Goal: Go to known website: Access a specific website the user already knows

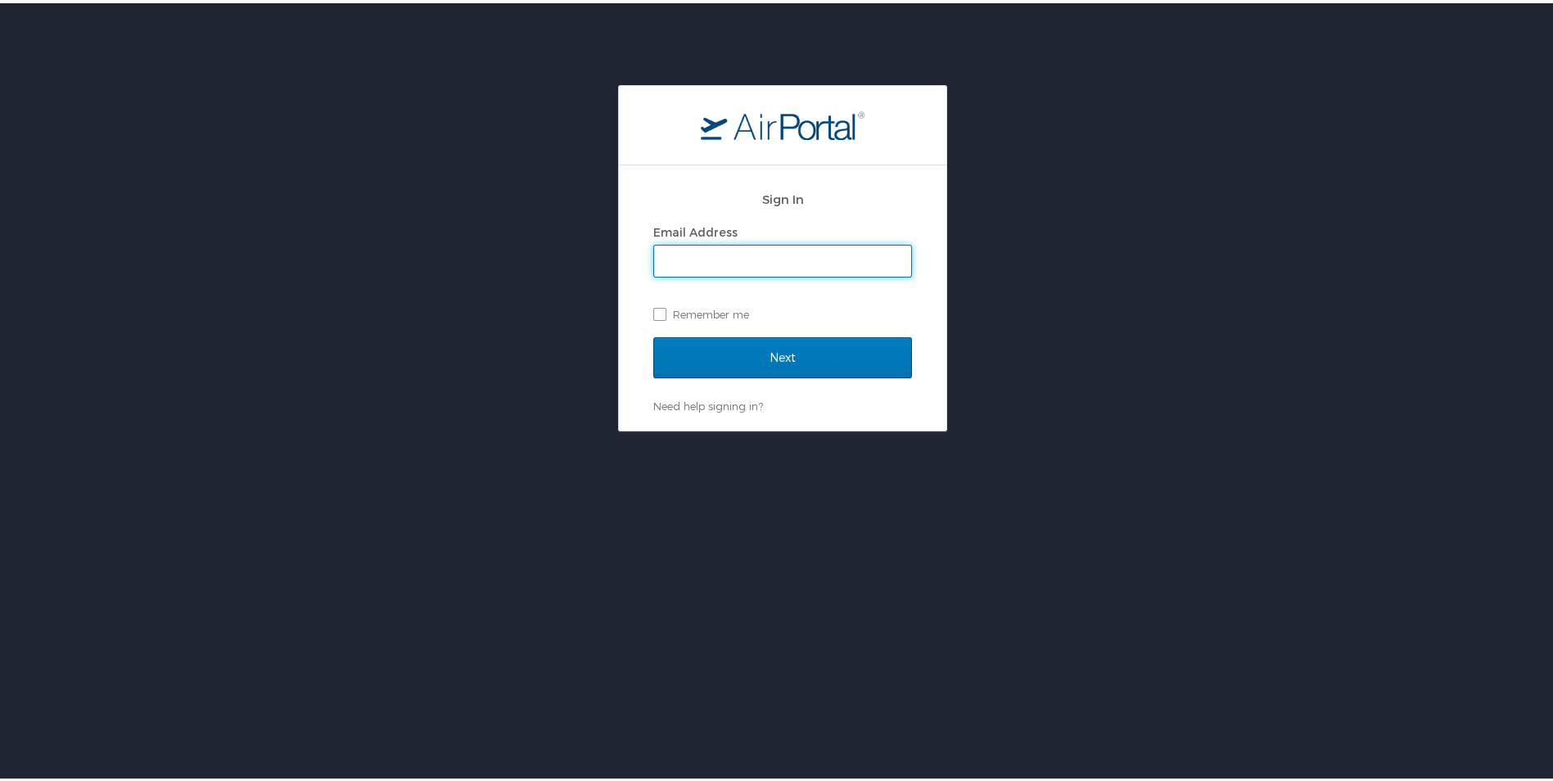
type input "[EMAIL_ADDRESS][DOMAIN_NAME]"
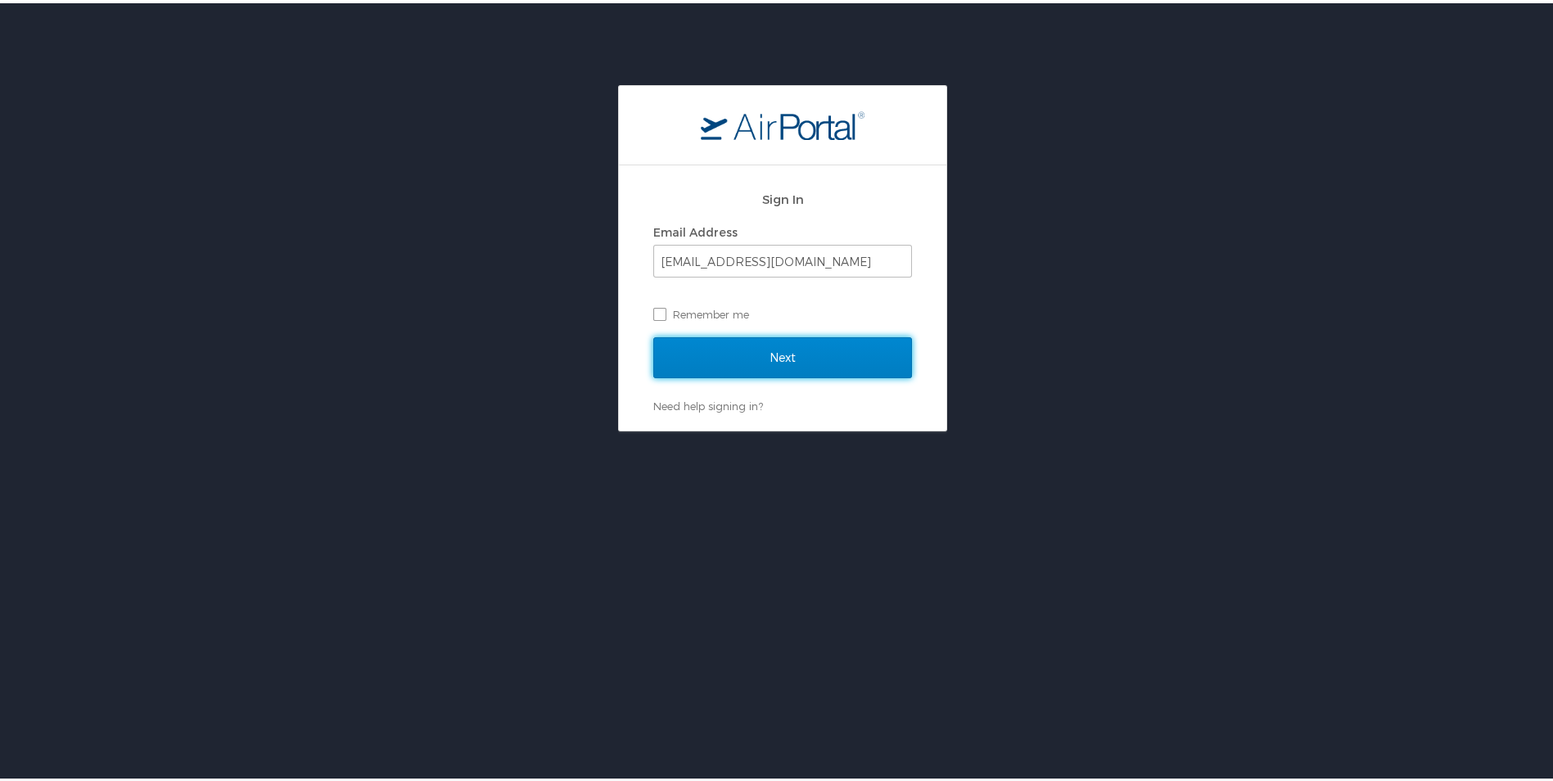
click at [698, 360] on input "Next" at bounding box center [782, 354] width 259 height 41
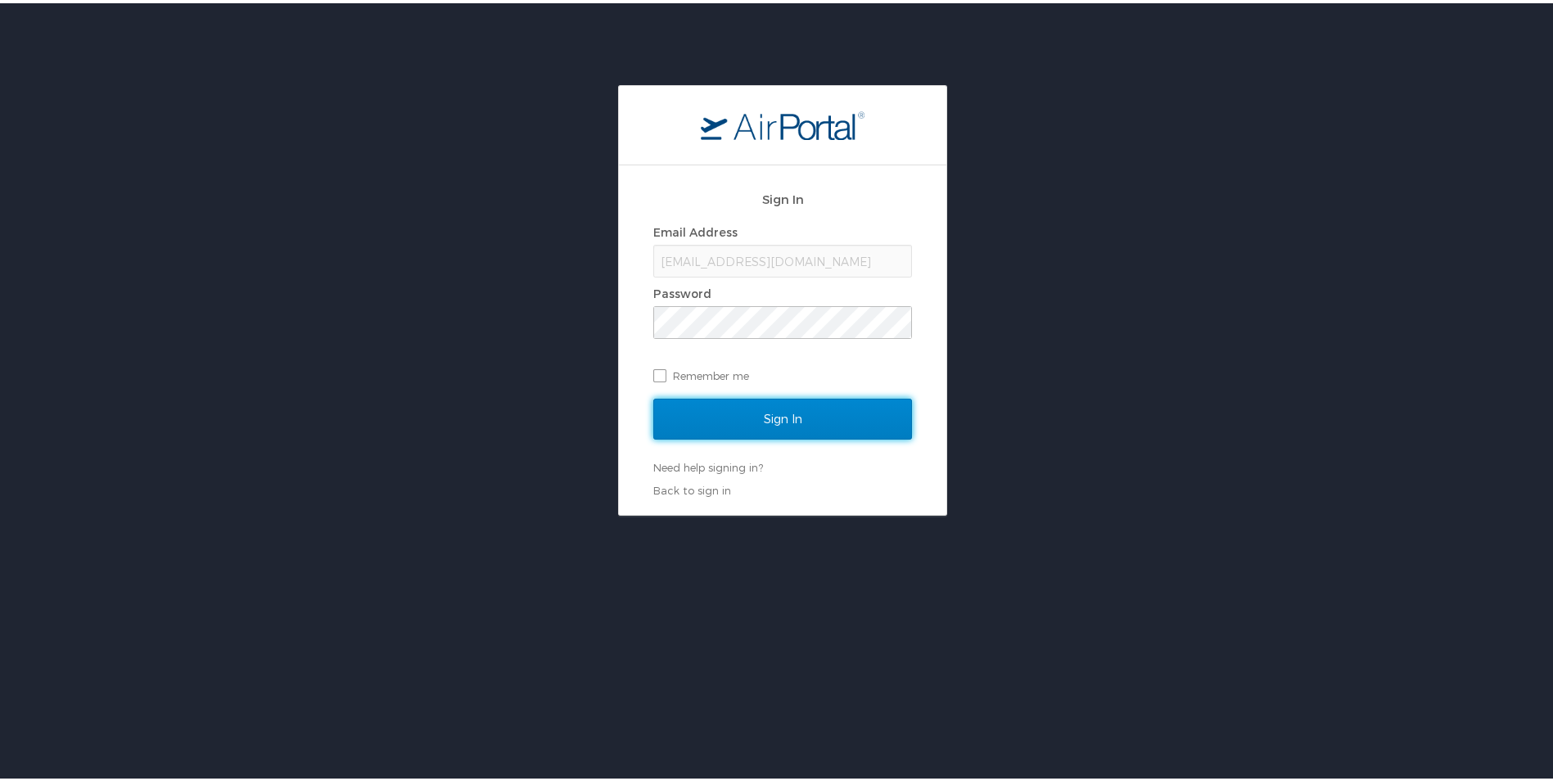
click at [774, 428] on input "Sign In" at bounding box center [782, 415] width 259 height 41
